Goal: Transaction & Acquisition: Purchase product/service

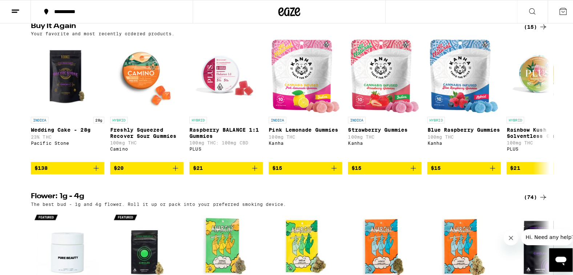
scroll to position [582, 0]
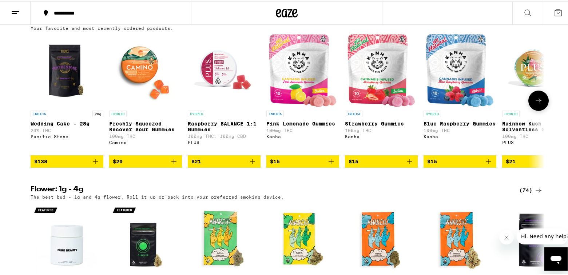
click at [61, 164] on span "$138" at bounding box center [66, 160] width 65 height 9
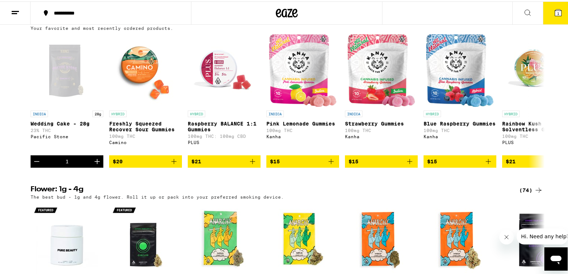
click at [555, 12] on icon at bounding box center [558, 11] width 7 height 7
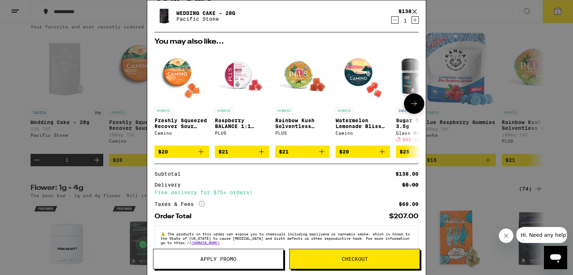
scroll to position [35, 0]
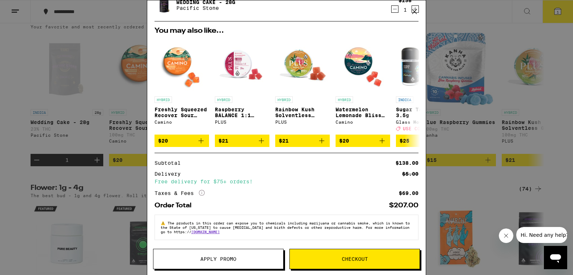
click at [345, 259] on span "Checkout" at bounding box center [355, 258] width 26 height 5
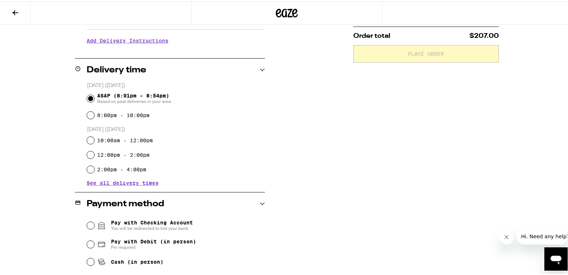
scroll to position [182, 0]
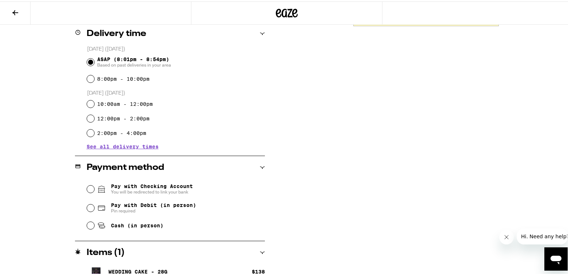
click at [127, 207] on span "Pay with Debit (in person)" at bounding box center [153, 204] width 85 height 6
click at [94, 208] on input "Pay with Debit (in person) Pin required" at bounding box center [90, 206] width 7 height 7
radio input "true"
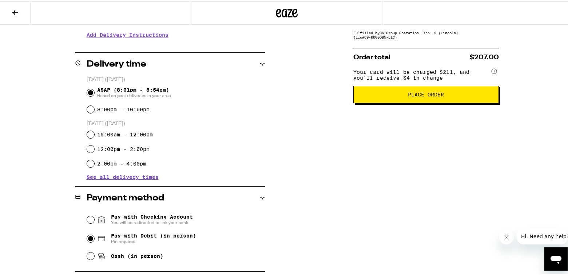
scroll to position [109, 0]
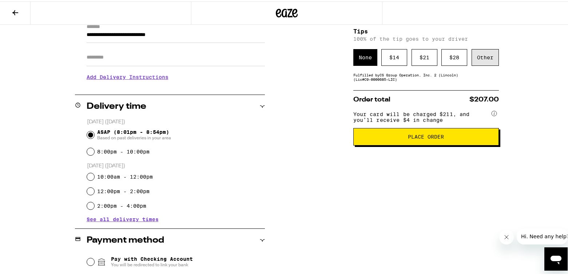
click at [478, 61] on div "Other" at bounding box center [484, 56] width 27 height 17
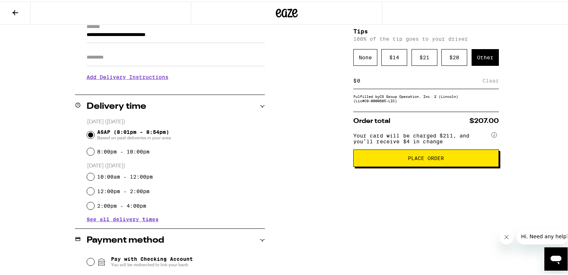
click at [388, 85] on div "$ Clear" at bounding box center [425, 79] width 145 height 16
click at [386, 81] on input at bounding box center [419, 79] width 126 height 7
type input "7"
click at [436, 159] on span "Place Order" at bounding box center [426, 156] width 36 height 5
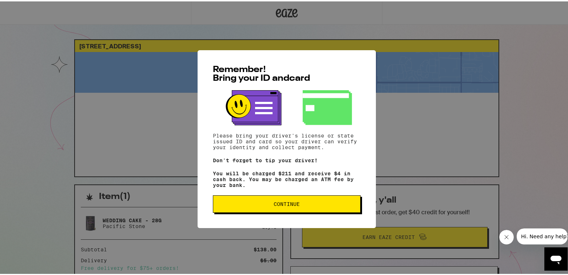
click at [327, 210] on button "Continue" at bounding box center [287, 202] width 148 height 17
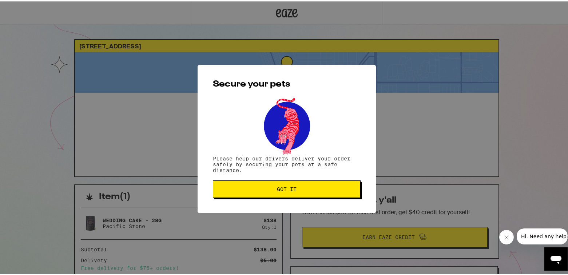
click at [277, 190] on span "Got it" at bounding box center [287, 187] width 20 height 5
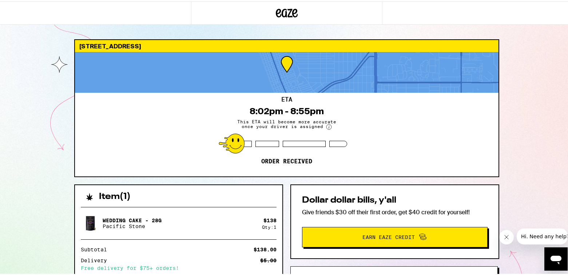
click at [68, 9] on div at bounding box center [95, 11] width 191 height 23
click at [95, 6] on div at bounding box center [95, 11] width 191 height 23
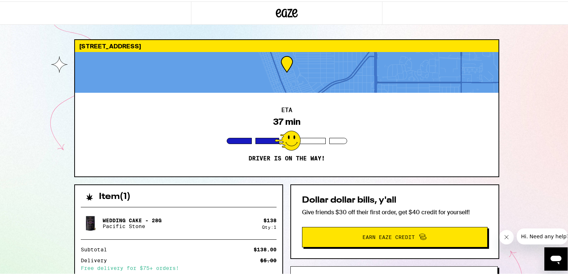
click at [209, 4] on div at bounding box center [286, 11] width 191 height 23
click at [174, 14] on div at bounding box center [95, 11] width 191 height 23
